Goal: Obtain resource: Download file/media

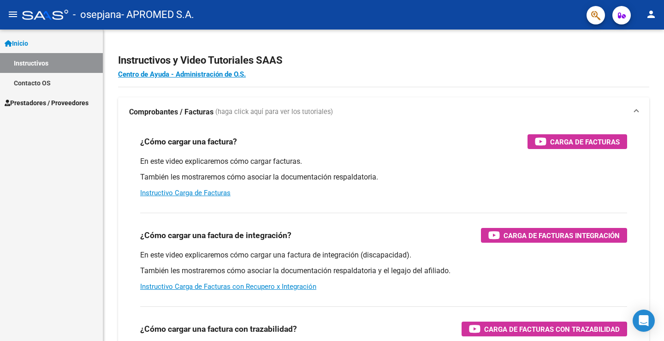
scroll to position [1205, 0]
click at [28, 102] on span "Prestadores / Proveedores" at bounding box center [47, 103] width 84 height 10
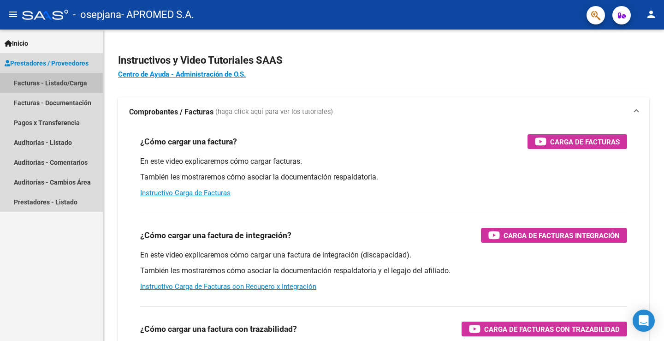
click at [30, 83] on link "Facturas - Listado/Carga" at bounding box center [51, 83] width 103 height 20
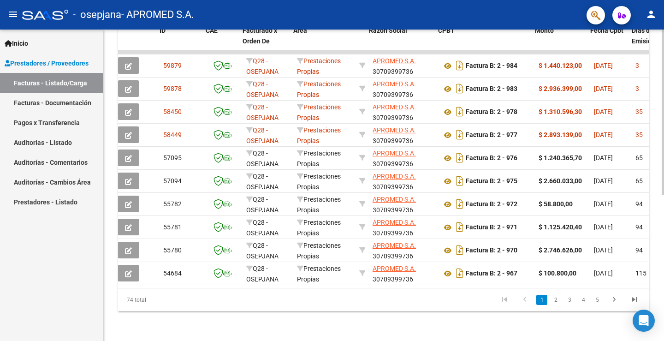
scroll to position [0, 113]
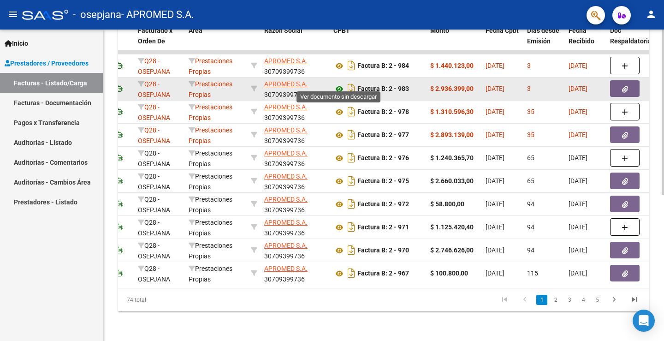
click at [339, 84] on icon at bounding box center [340, 89] width 12 height 11
click at [626, 86] on icon "button" at bounding box center [625, 89] width 6 height 7
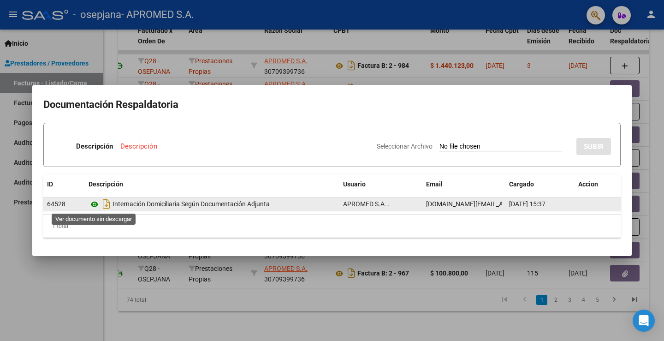
click at [94, 203] on icon at bounding box center [95, 204] width 12 height 11
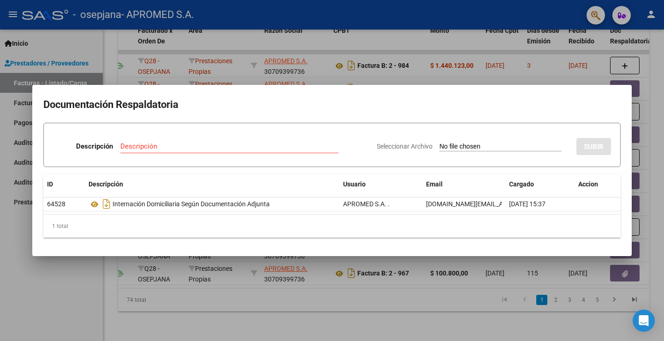
scroll to position [270, 0]
